Goal: Transaction & Acquisition: Purchase product/service

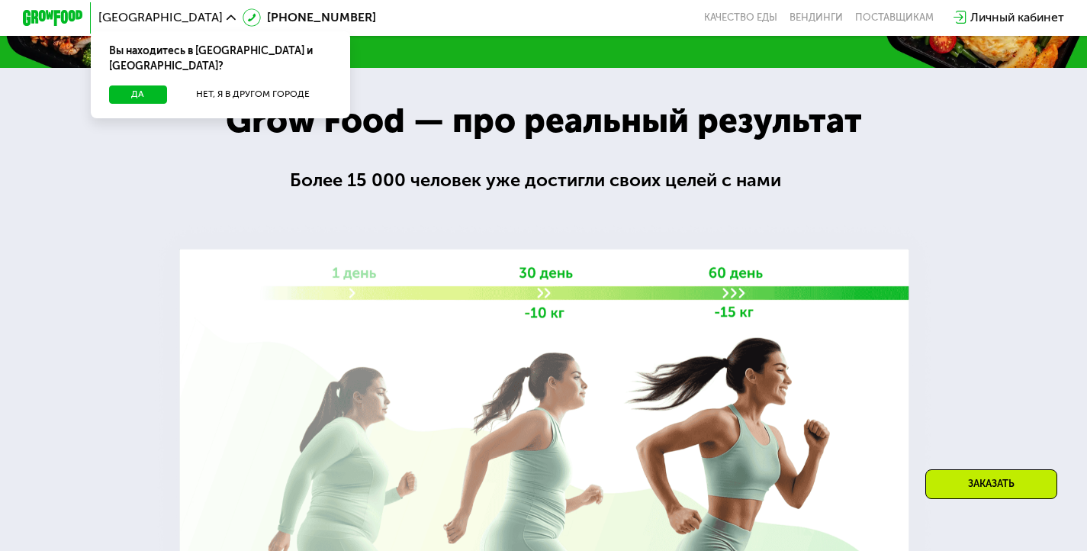
scroll to position [1536, 0]
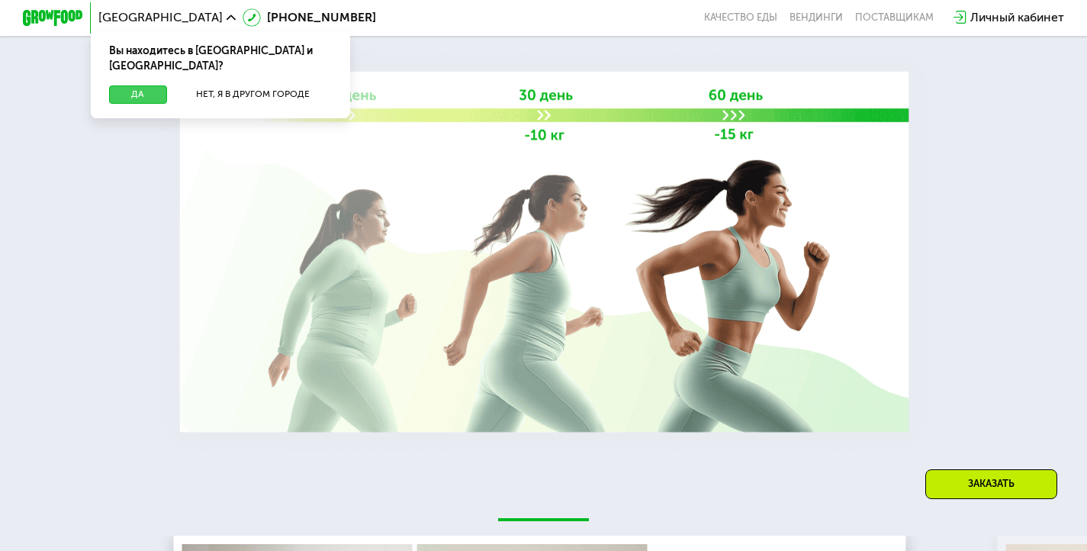
click at [151, 85] on button "Да" at bounding box center [138, 94] width 58 height 18
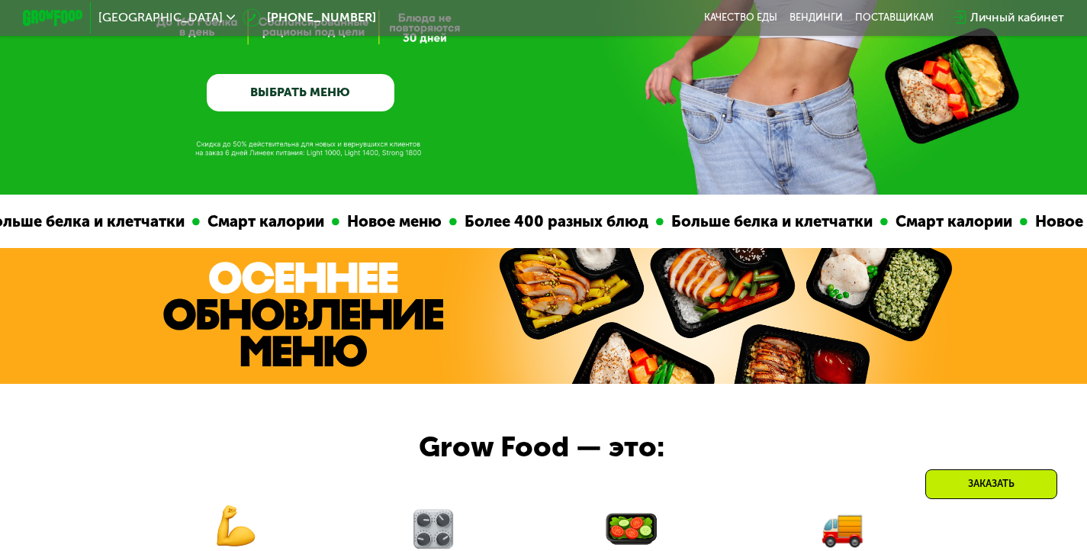
scroll to position [275, 0]
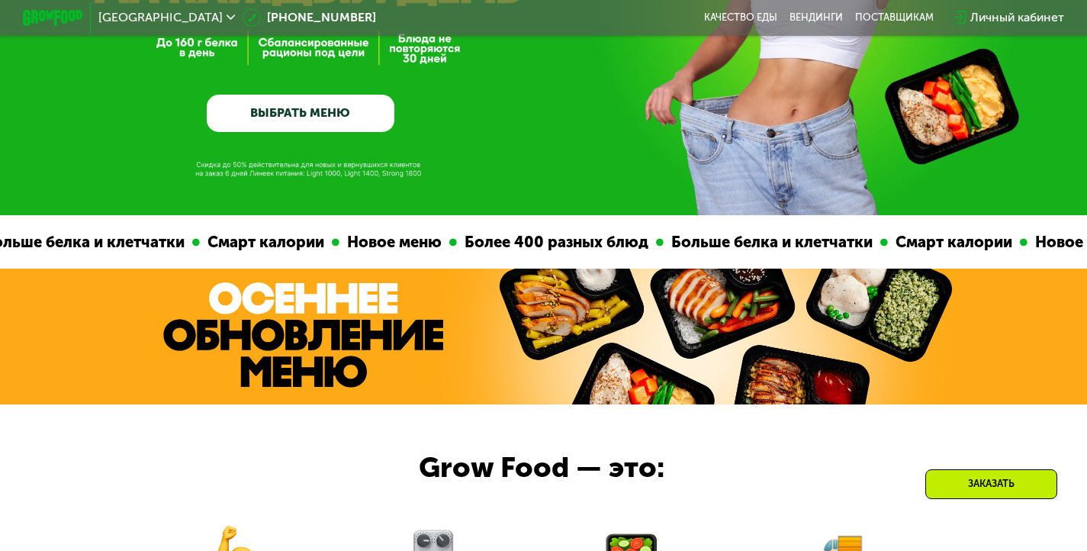
click at [306, 131] on link "ВЫБРАТЬ МЕНЮ" at bounding box center [301, 113] width 188 height 37
click at [301, 120] on link "ВЫБРАТЬ МЕНЮ" at bounding box center [301, 113] width 188 height 37
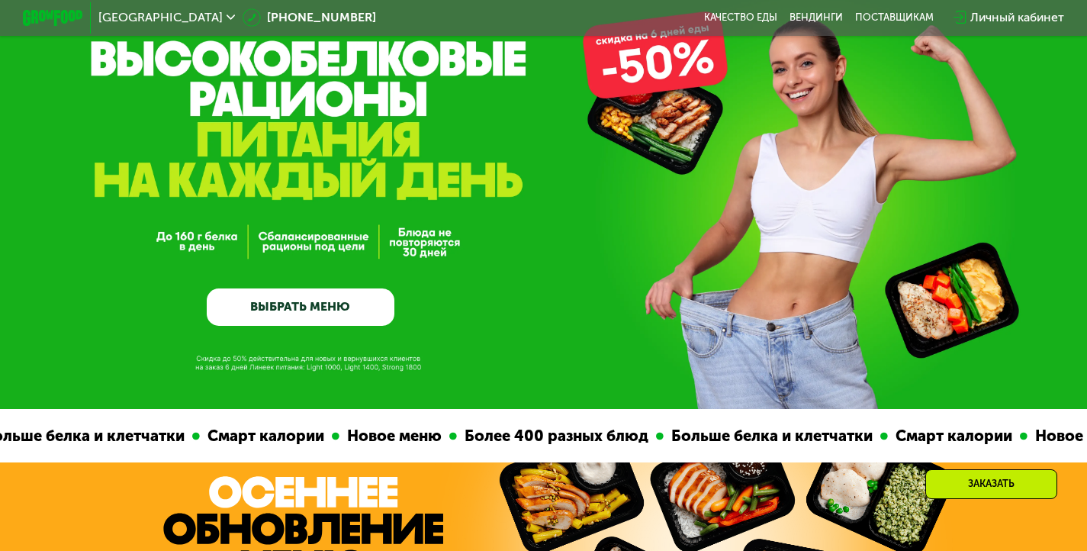
scroll to position [43, 0]
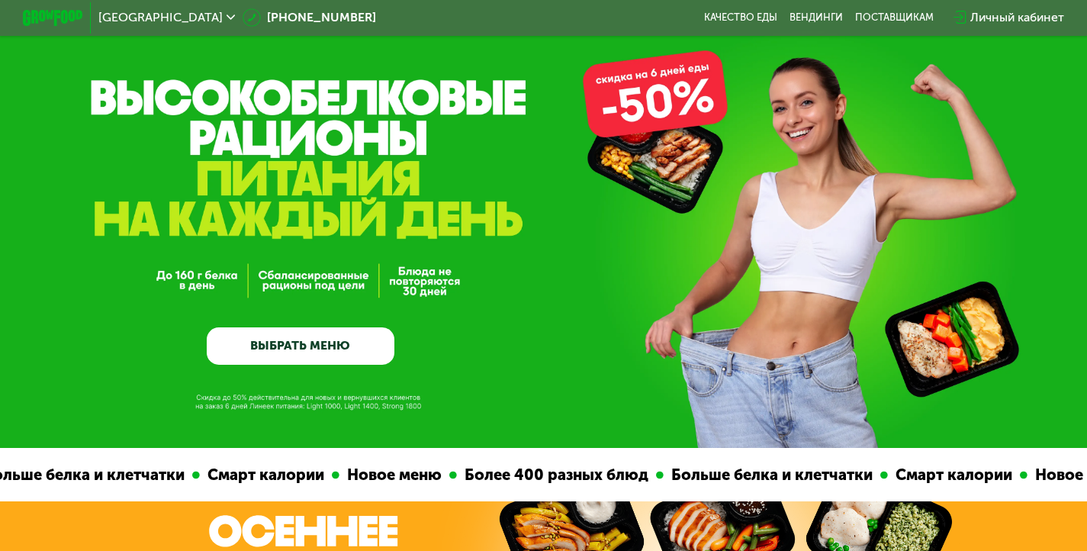
click at [316, 346] on link "ВЫБРАТЬ МЕНЮ" at bounding box center [301, 345] width 188 height 37
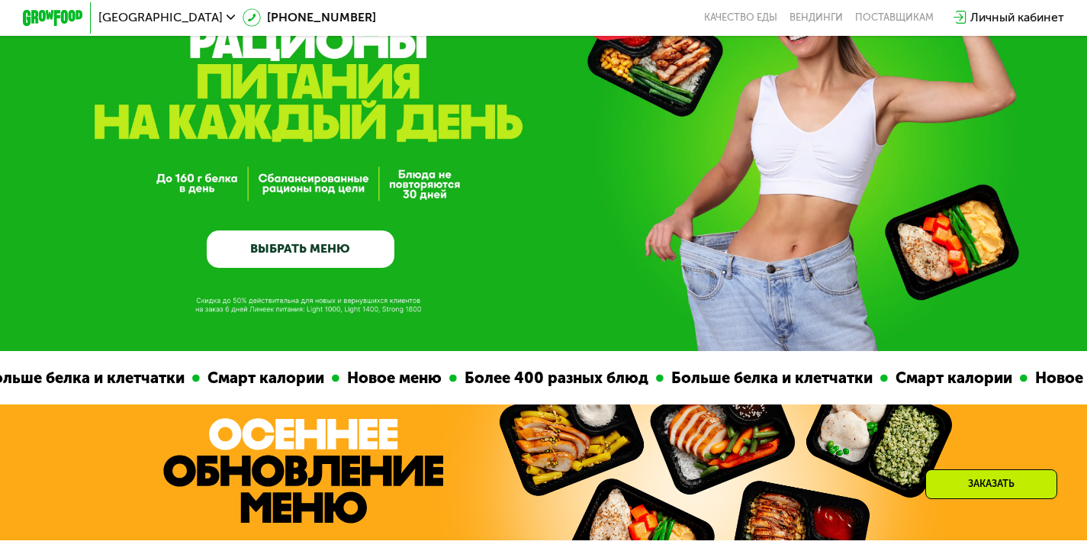
scroll to position [0, 0]
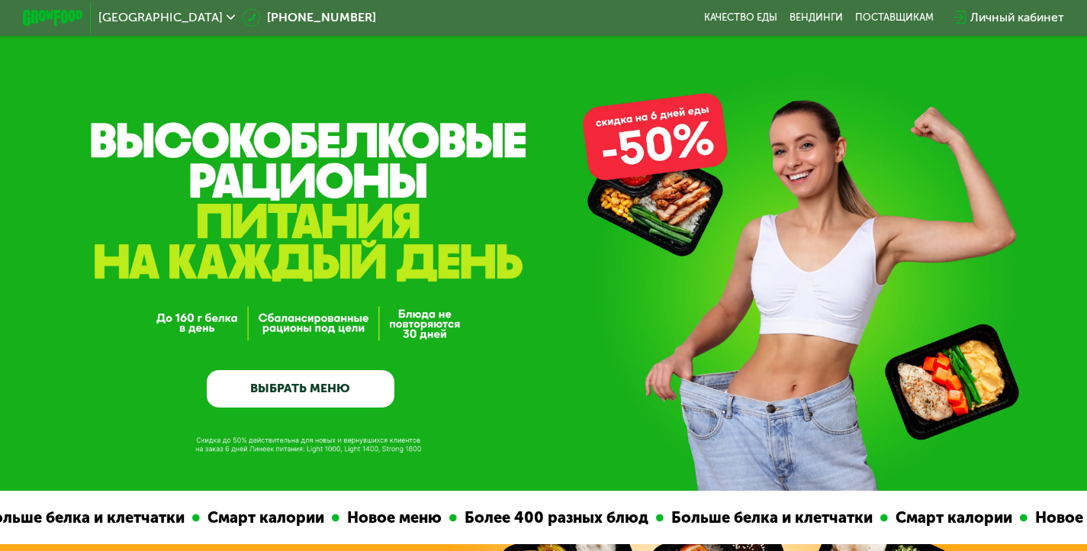
click at [322, 392] on link "ВЫБРАТЬ МЕНЮ" at bounding box center [301, 388] width 188 height 37
click at [320, 401] on link "ВЫБРАТЬ МЕНЮ" at bounding box center [301, 388] width 188 height 37
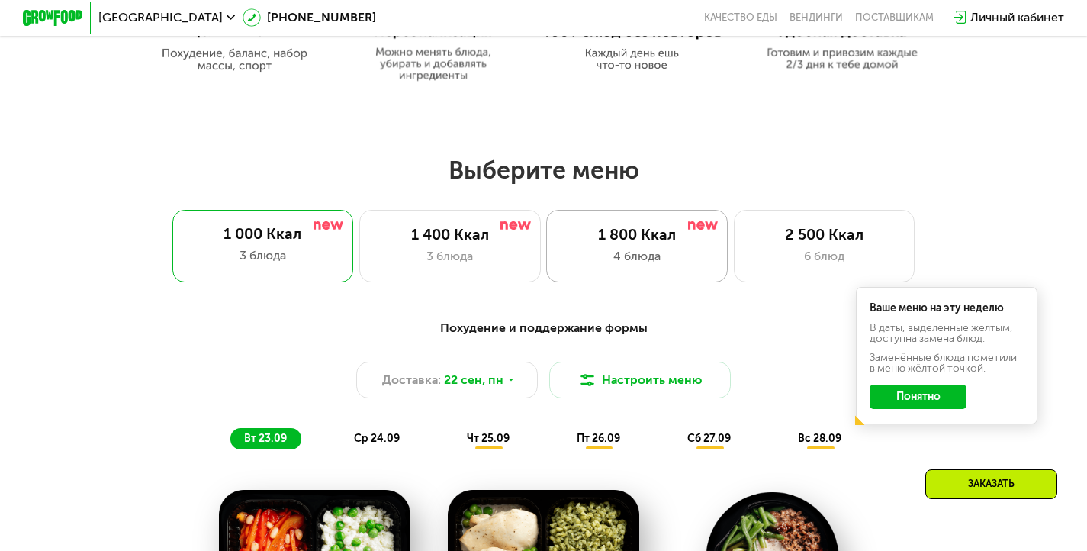
scroll to position [859, 0]
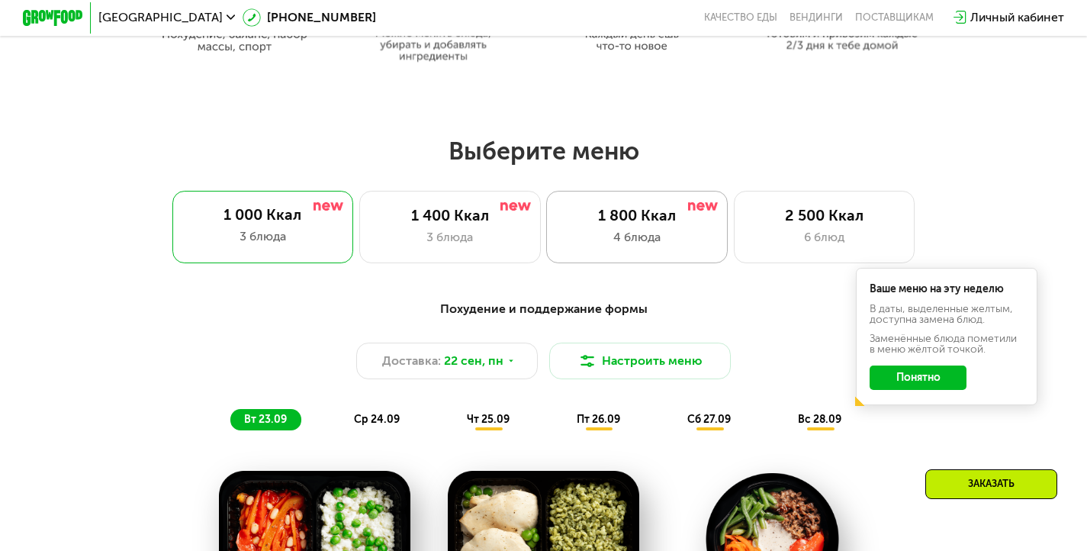
click at [607, 239] on div "4 блюда" at bounding box center [637, 237] width 150 height 18
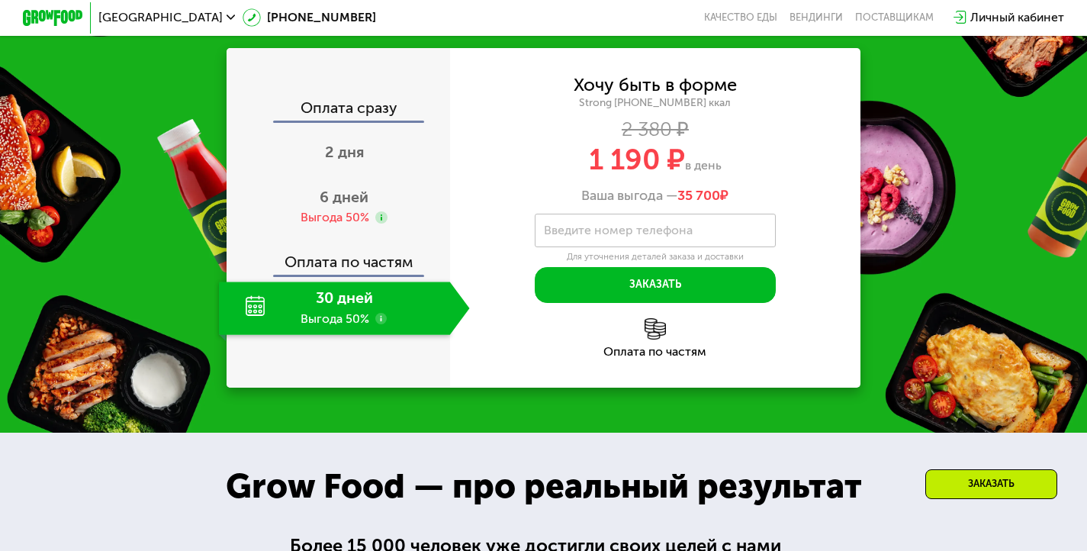
scroll to position [1889, 0]
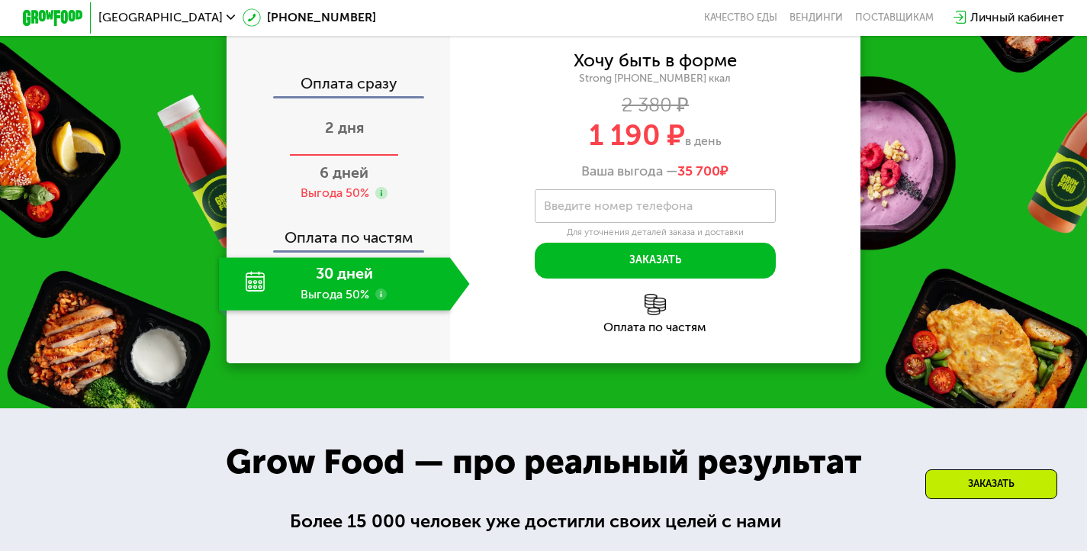
click at [355, 156] on div "2 дня" at bounding box center [344, 130] width 251 height 53
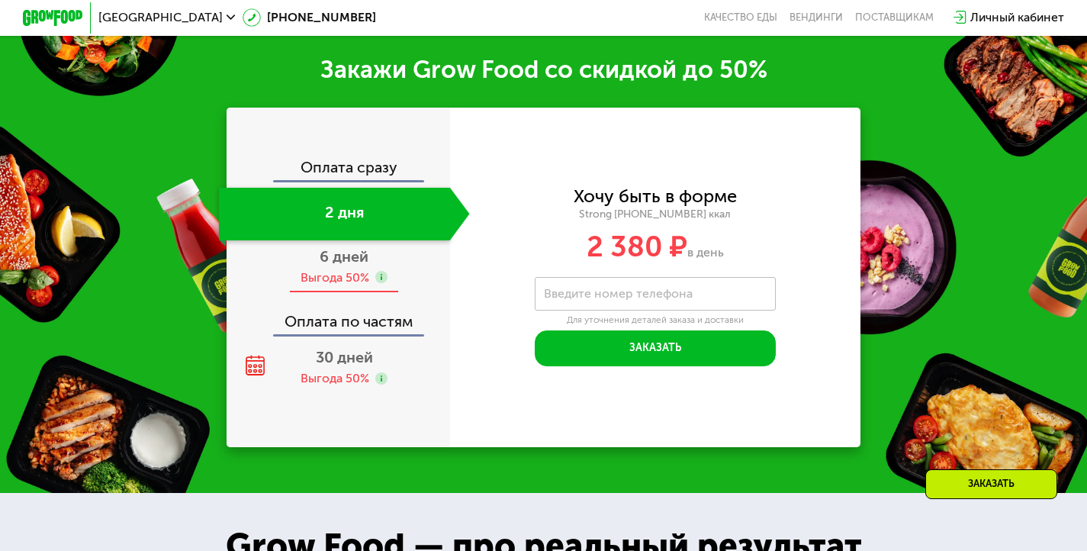
click at [343, 286] on div "Выгода 50%" at bounding box center [335, 277] width 69 height 17
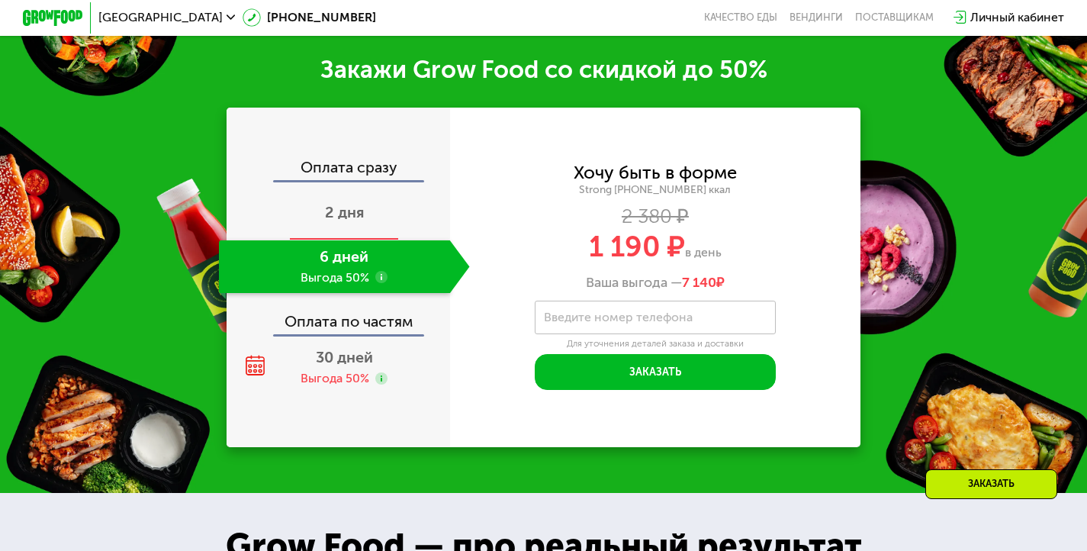
click at [352, 237] on div "2 дня" at bounding box center [344, 214] width 251 height 53
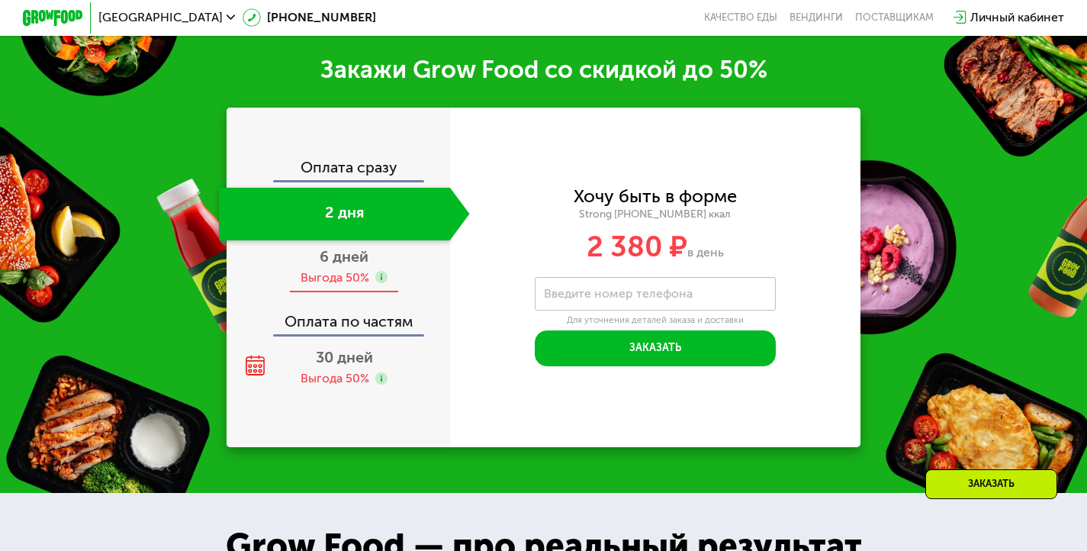
click at [349, 286] on div "Выгода 50%" at bounding box center [335, 277] width 69 height 17
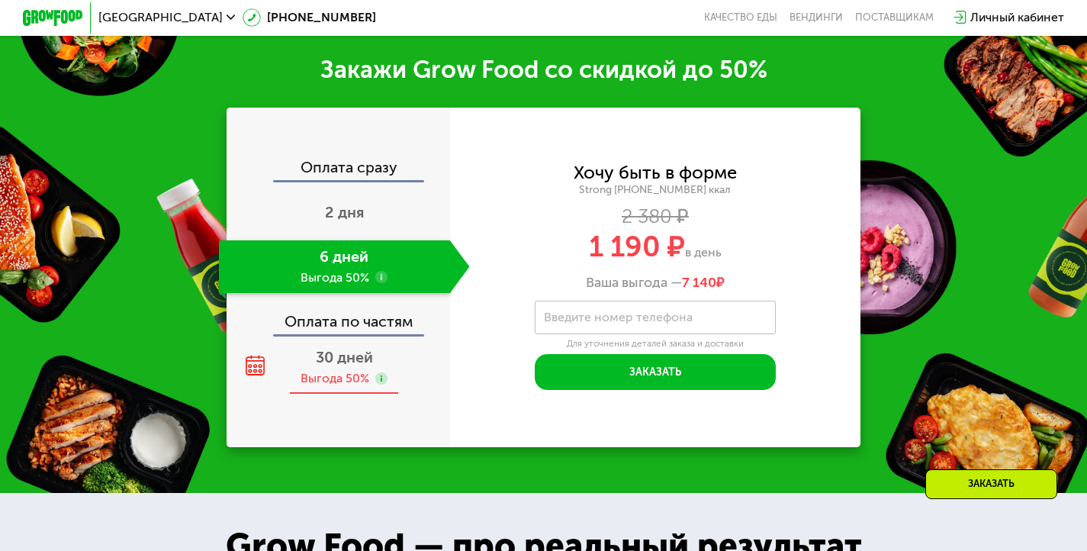
click at [346, 385] on div "30 дней Выгода 50%" at bounding box center [344, 368] width 251 height 53
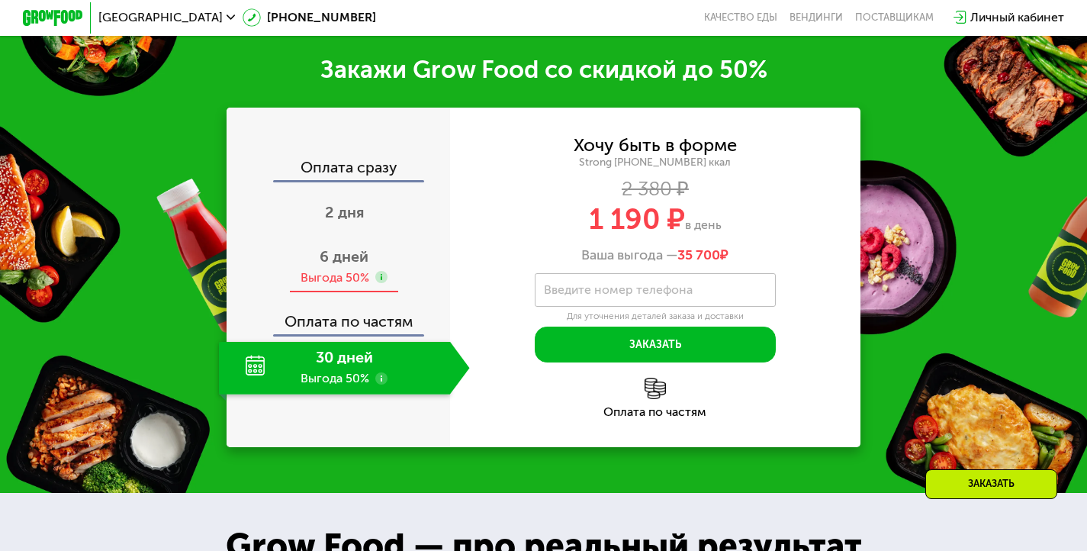
click at [362, 286] on div "Выгода 50%" at bounding box center [335, 277] width 69 height 17
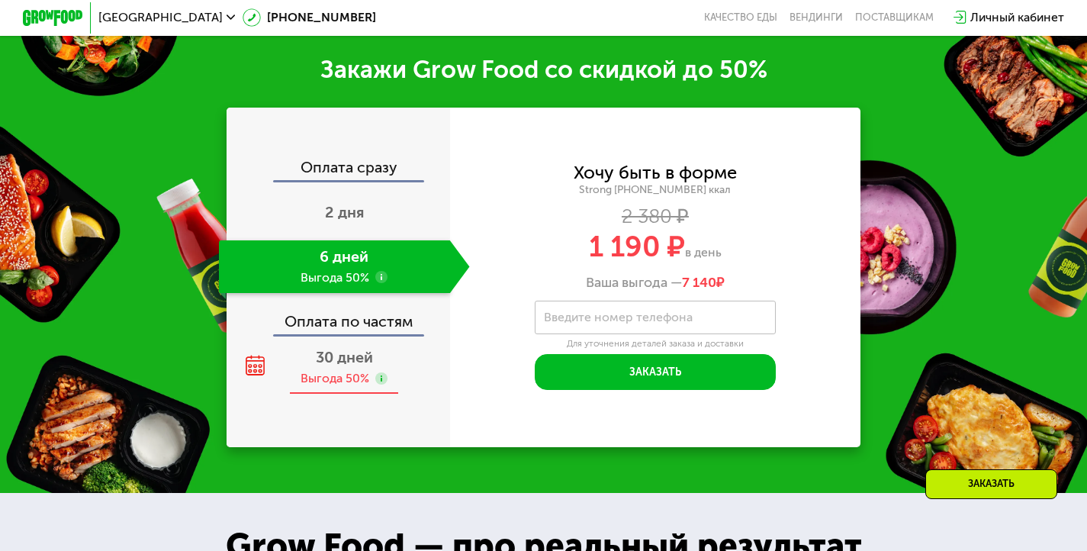
click at [356, 387] on div "Выгода 50%" at bounding box center [335, 378] width 69 height 17
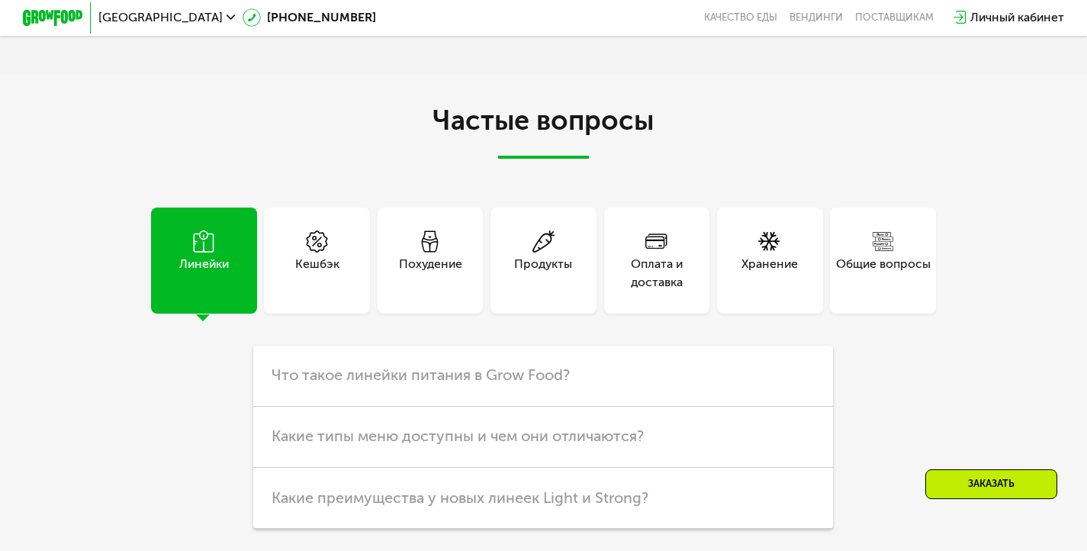
scroll to position [3981, 0]
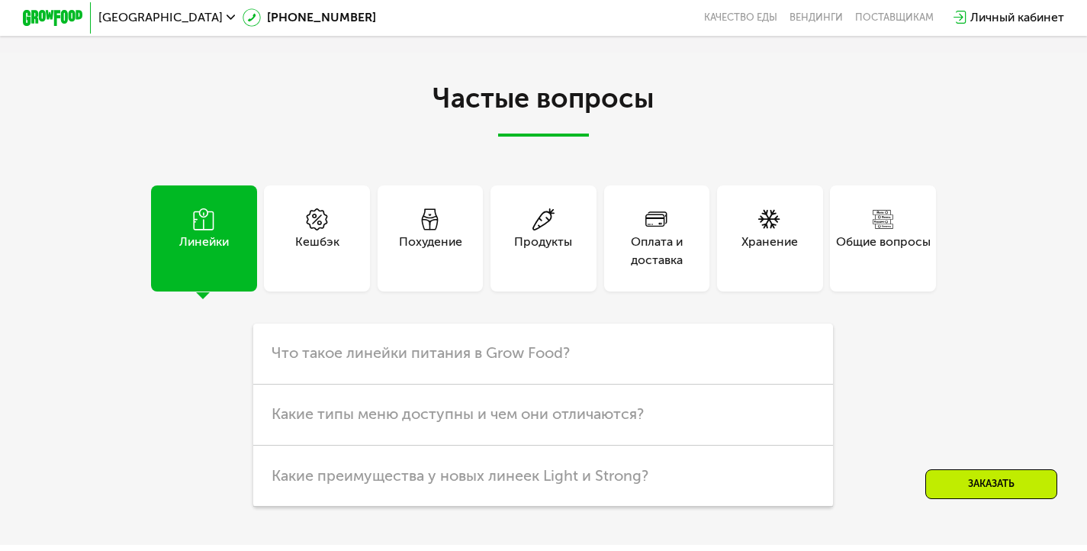
click at [450, 246] on div "Похудение" at bounding box center [431, 238] width 106 height 106
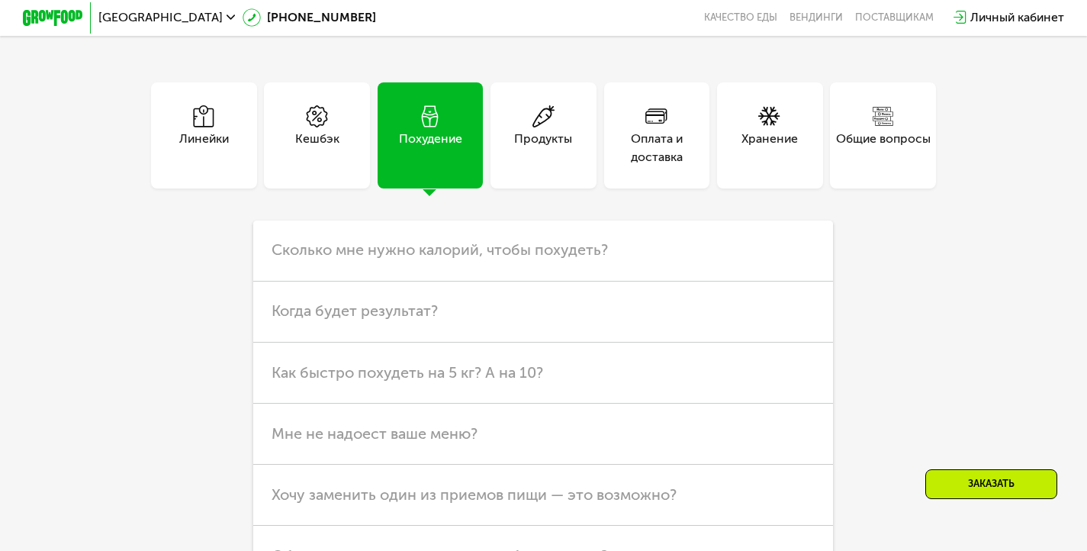
scroll to position [4337, 0]
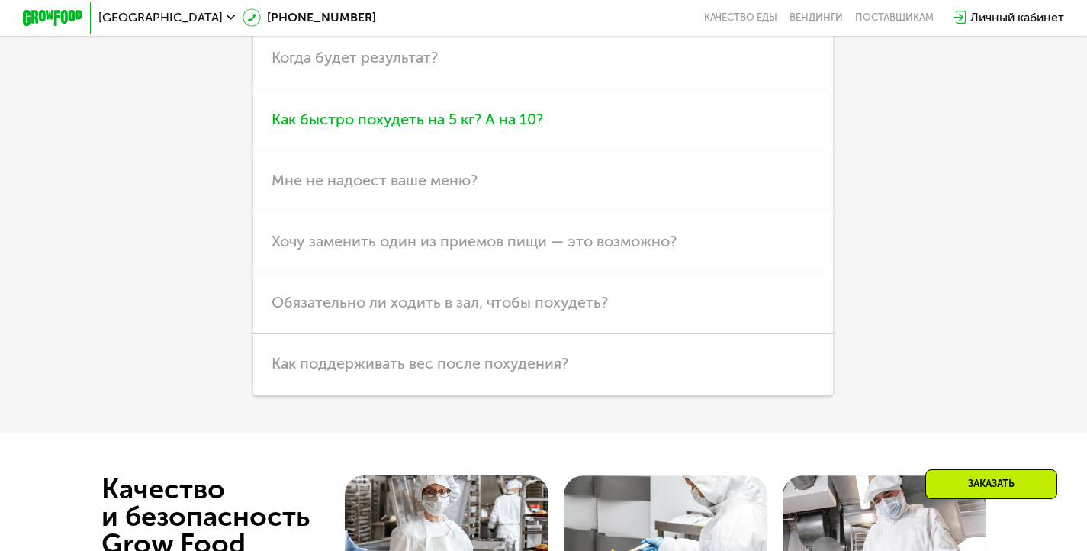
click at [529, 150] on h3 "Как быстро похудеть на 5 кг? А на 10?" at bounding box center [543, 119] width 580 height 61
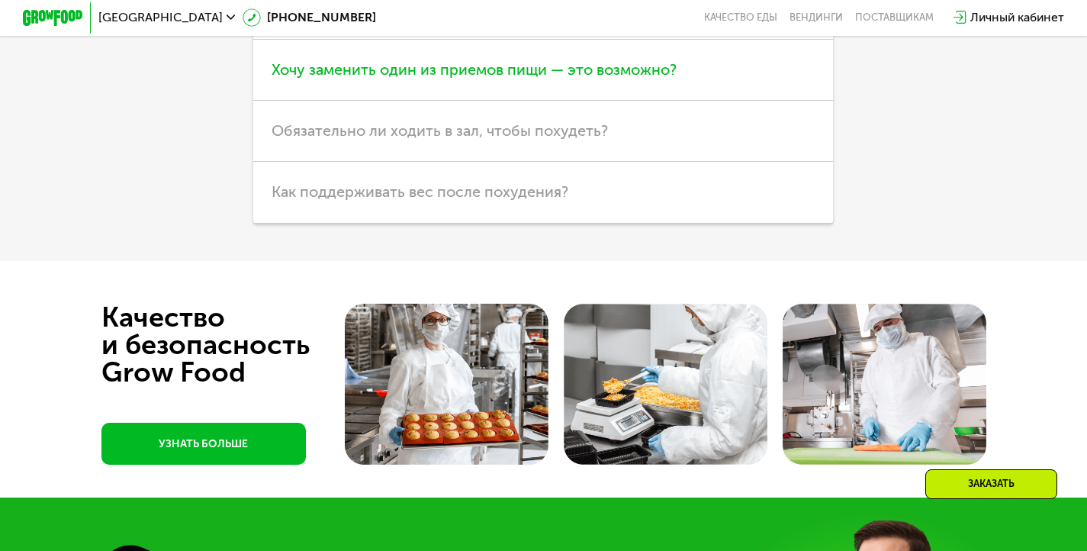
scroll to position [4624, 0]
